Goal: Check status: Check status

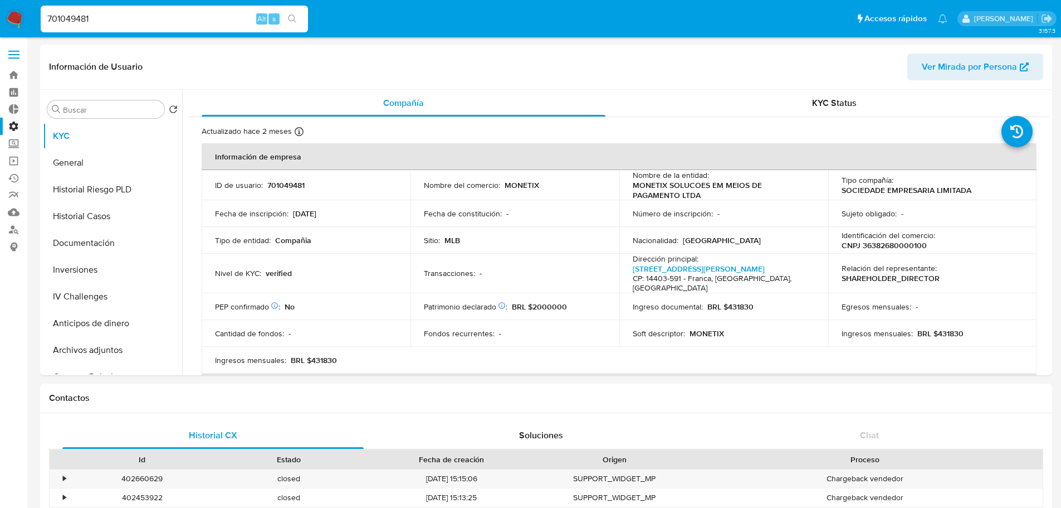
select select "100"
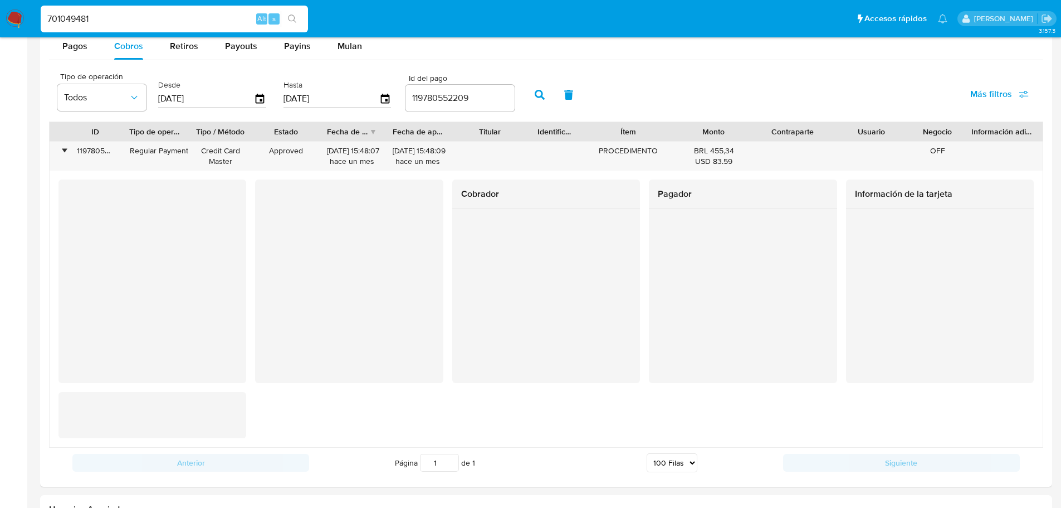
scroll to position [654, 0]
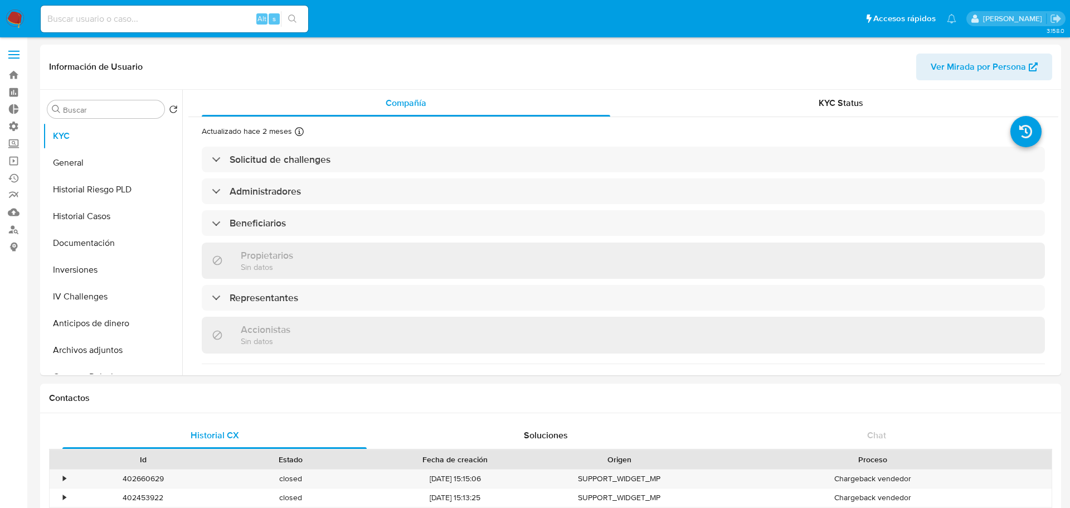
select select "10"
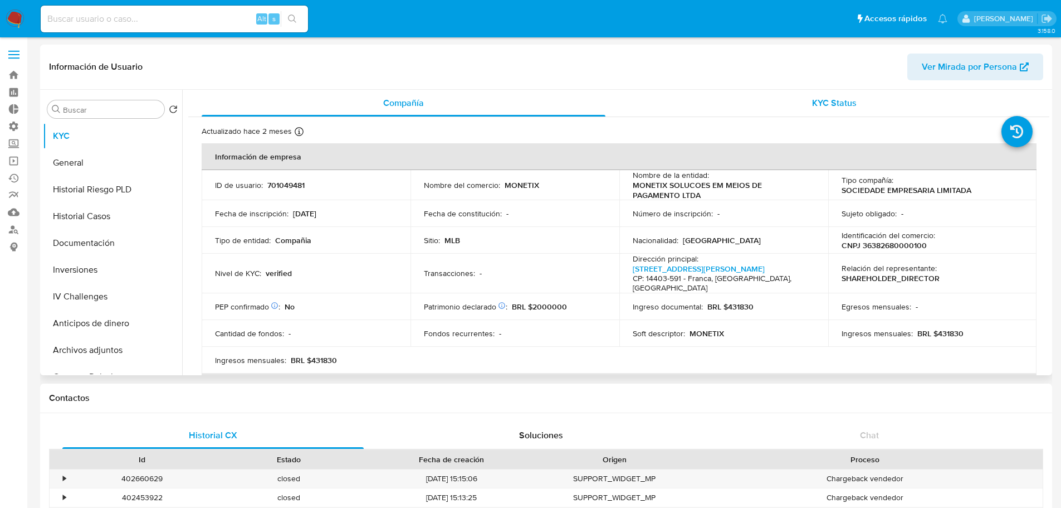
click at [841, 99] on span "KYC Status" at bounding box center [834, 102] width 45 height 13
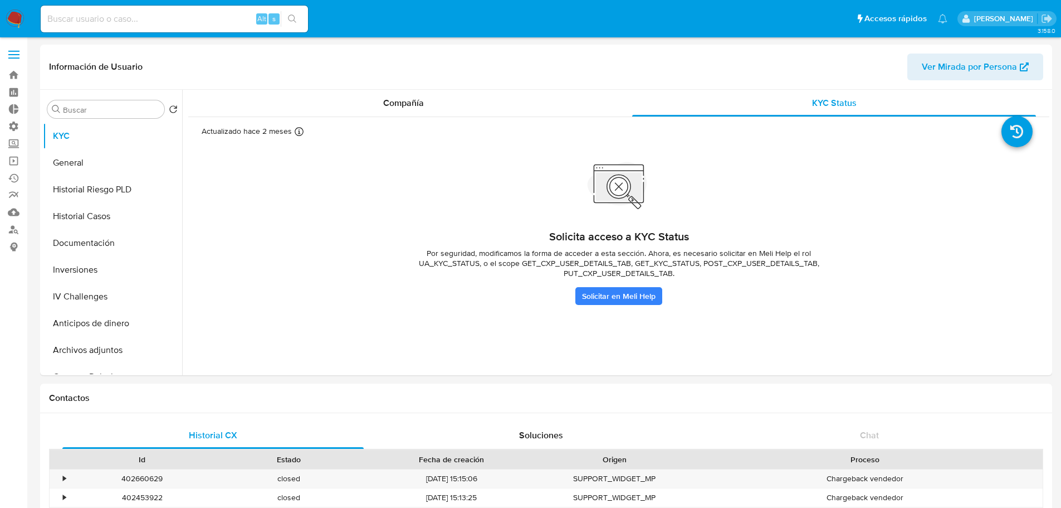
click at [1035, 21] on p "[PERSON_NAME]" at bounding box center [1006, 18] width 63 height 11
click at [1048, 21] on icon "Salir" at bounding box center [1047, 18] width 10 height 8
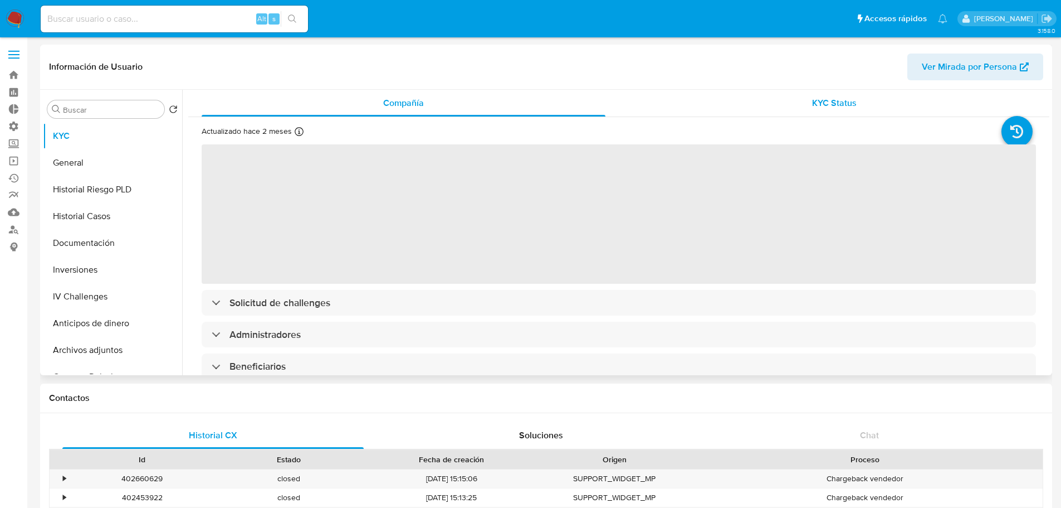
click at [840, 103] on span "KYC Status" at bounding box center [834, 102] width 45 height 13
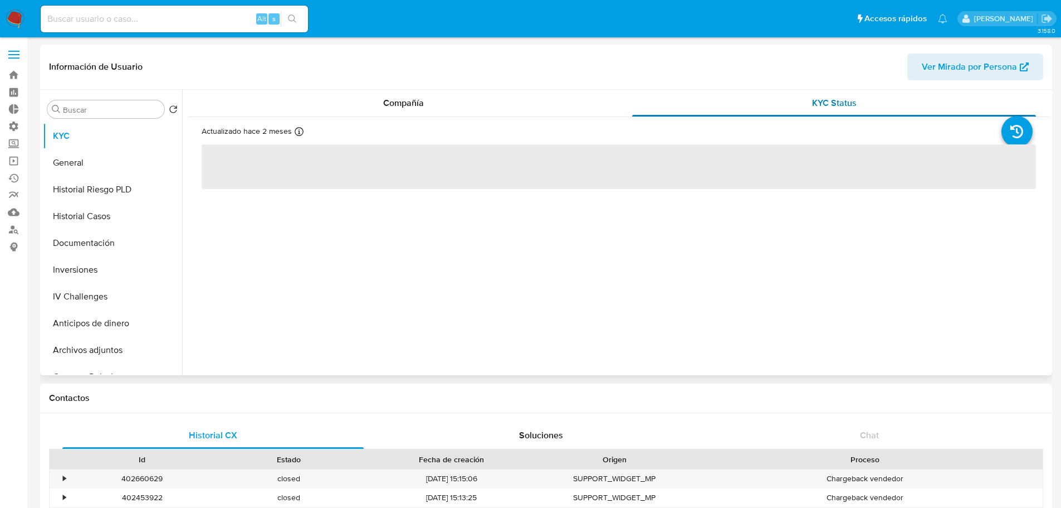
select select "10"
